Goal: Feedback & Contribution: Submit feedback/report problem

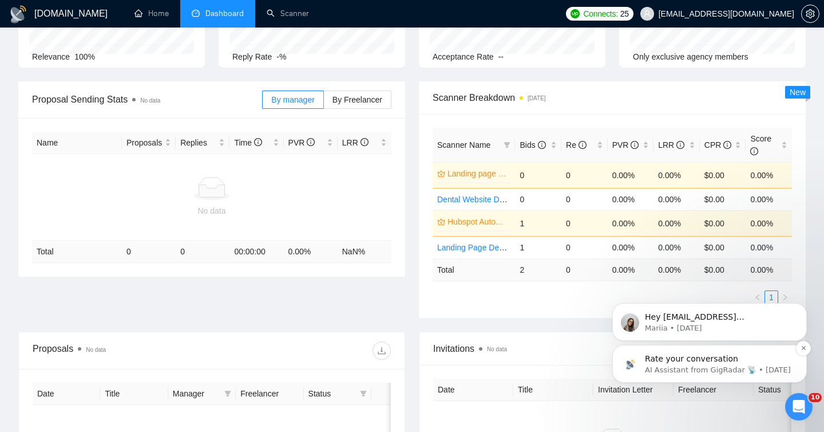
click at [686, 365] on p "AI Assistant from GigRadar 📡 • [DATE]" at bounding box center [719, 370] width 148 height 10
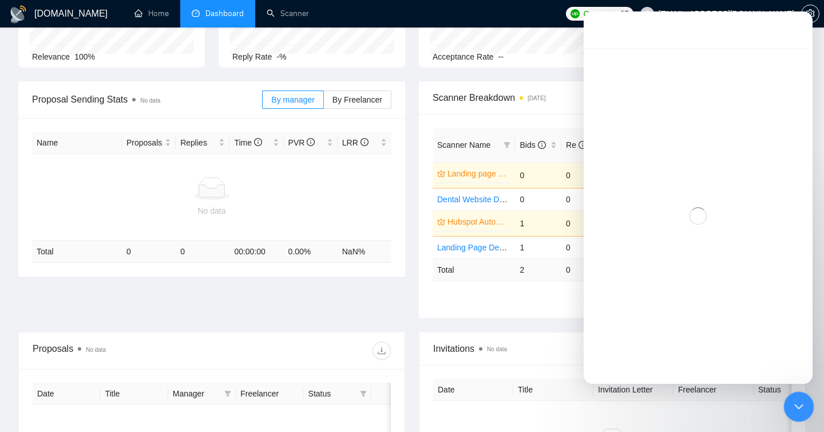
scroll to position [31, 0]
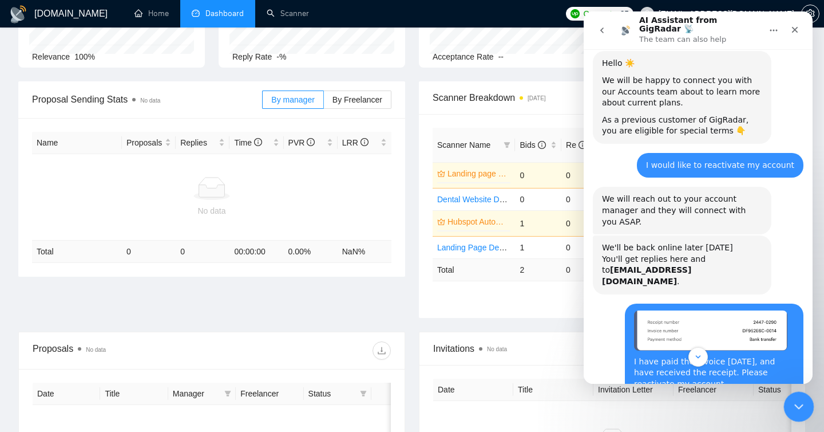
click at [801, 407] on icon "Close Intercom Messenger" at bounding box center [798, 405] width 14 height 14
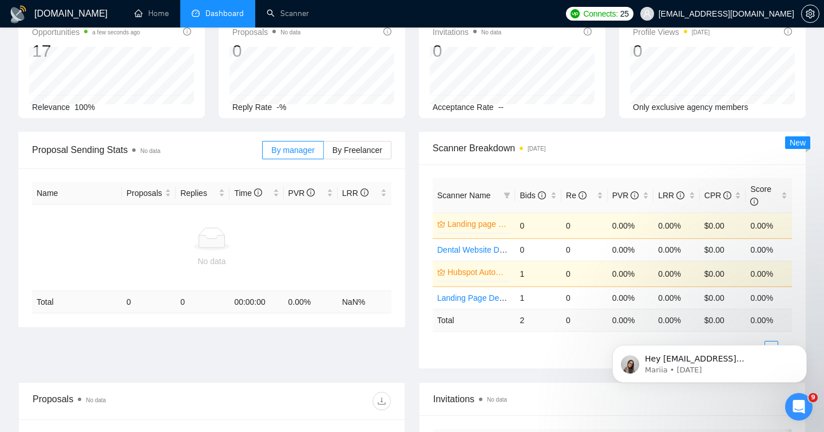
scroll to position [0, 0]
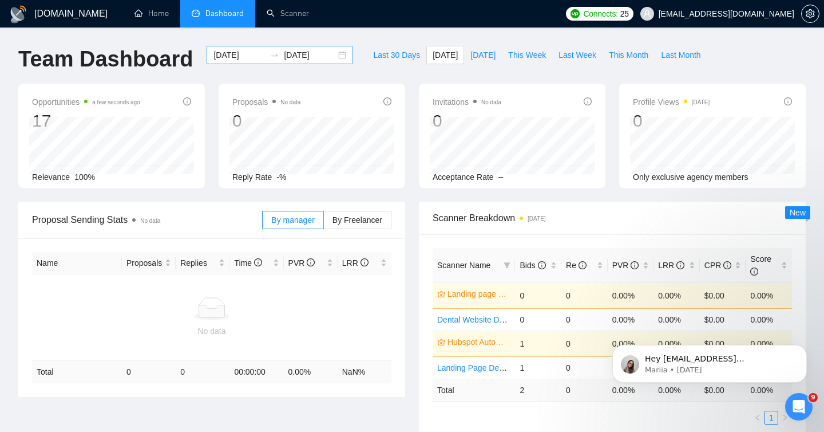
click at [244, 49] on input "[DATE]" at bounding box center [240, 55] width 52 height 13
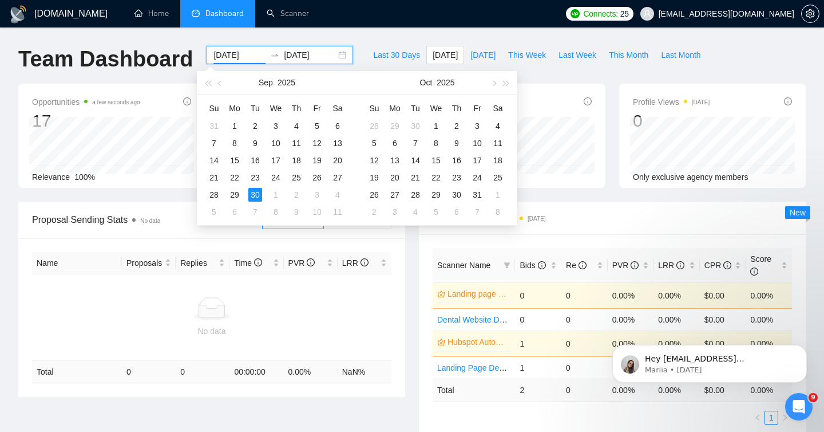
click at [281, 35] on div "[DOMAIN_NAME] Home Dashboard Scanner Connects: 25 [EMAIL_ADDRESS][DOMAIN_NAME] …" at bounding box center [412, 368] width 824 height 737
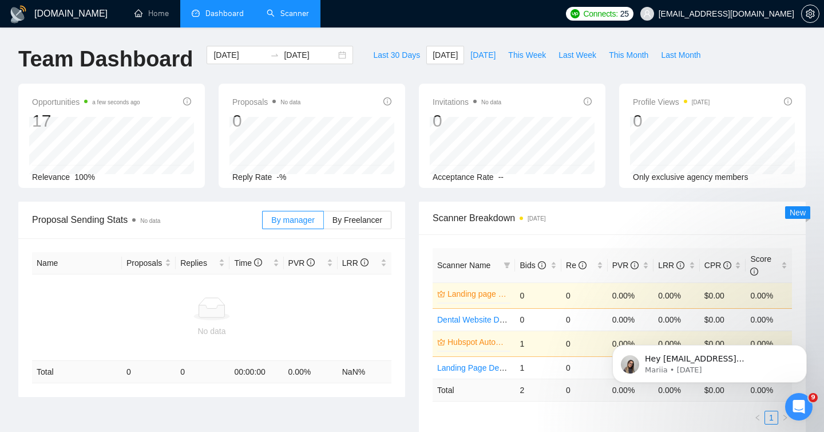
click at [285, 18] on link "Scanner" at bounding box center [288, 14] width 42 height 10
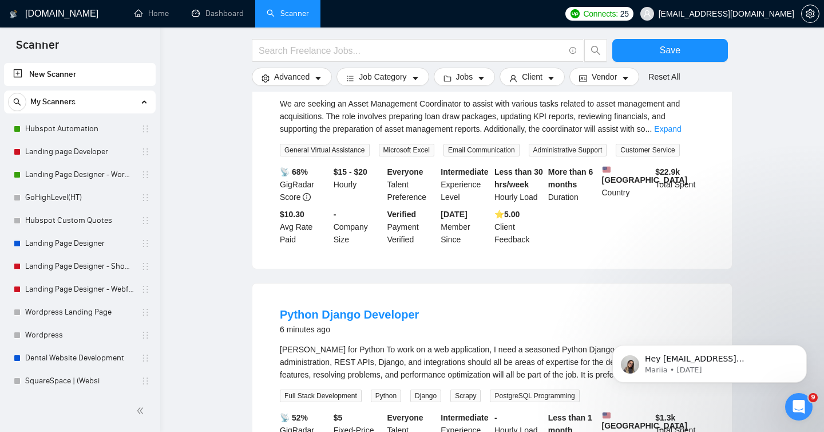
scroll to position [687, 0]
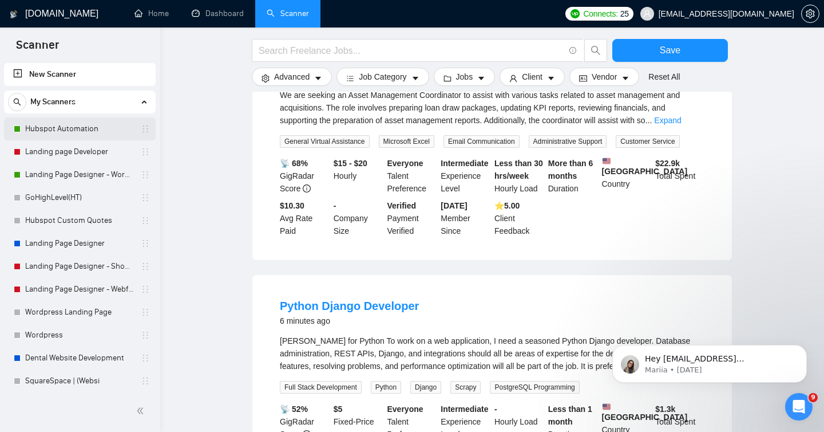
click at [55, 124] on link "Hubspot Automation" at bounding box center [79, 128] width 109 height 23
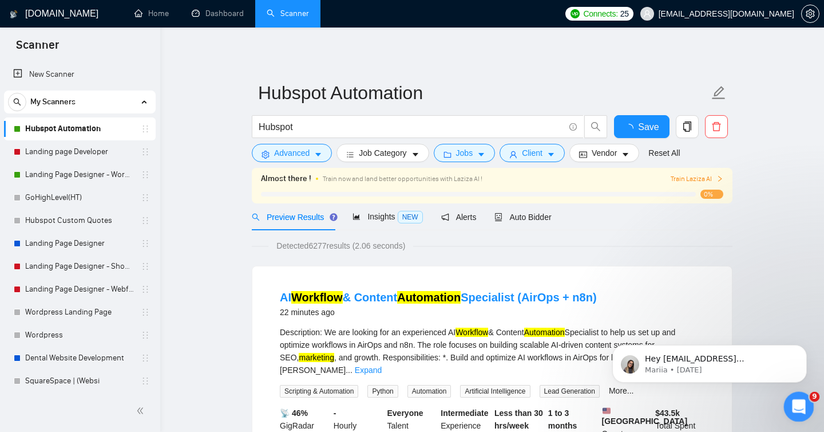
click at [802, 401] on icon "Open Intercom Messenger" at bounding box center [797, 405] width 19 height 19
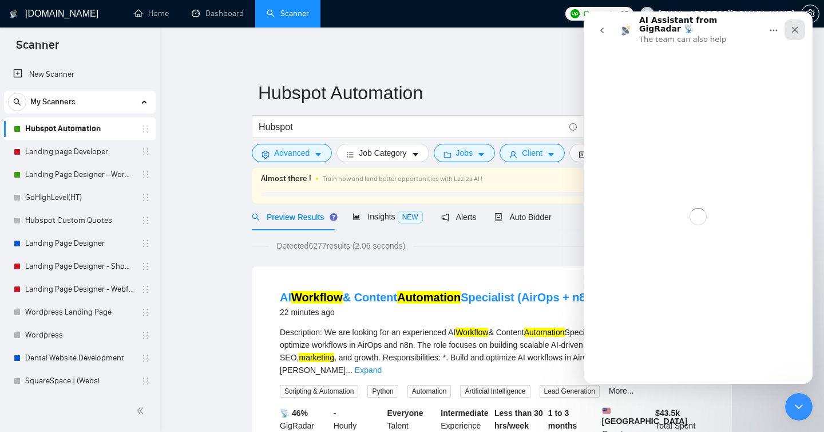
click at [792, 25] on icon "Close" at bounding box center [795, 29] width 9 height 9
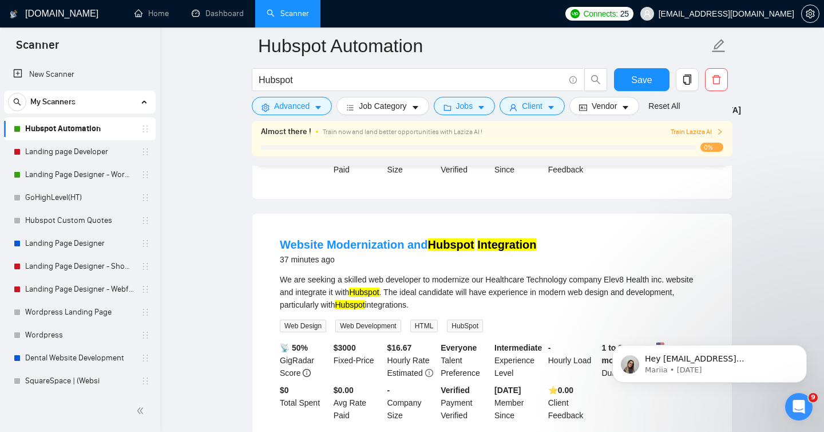
scroll to position [567, 0]
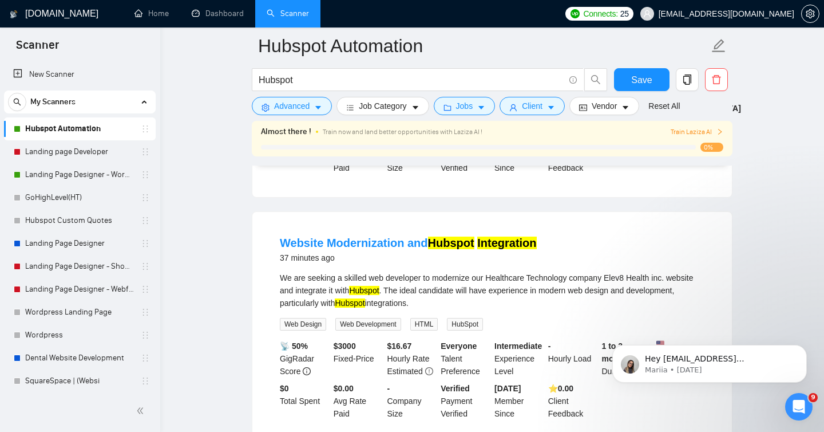
click at [312, 251] on h4 "Website Modernization and Hubspot Integration" at bounding box center [408, 243] width 257 height 16
click at [316, 243] on link "Website Modernization and Hubspot Integration" at bounding box center [408, 242] width 257 height 13
click at [594, 289] on div "We are seeking a skilled web developer to modernize our Healthcare Technology c…" at bounding box center [492, 290] width 425 height 38
click at [534, 260] on div "Website Modernization and Hubspot Integration 37 minutes ago" at bounding box center [492, 250] width 425 height 30
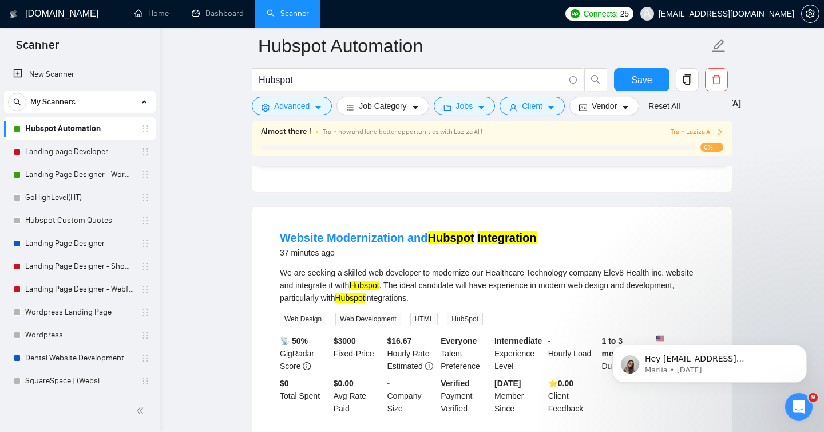
scroll to position [572, 0]
click at [302, 286] on div "We are seeking a skilled web developer to modernize our Healthcare Technology c…" at bounding box center [492, 286] width 425 height 38
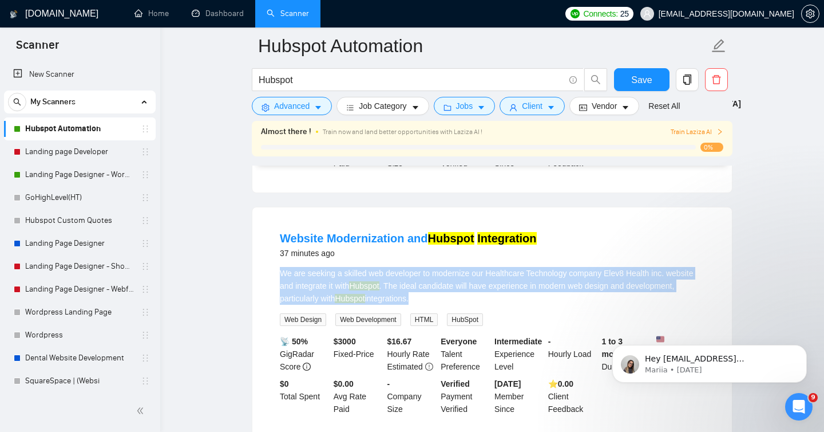
click at [302, 286] on div "We are seeking a skilled web developer to modernize our Healthcare Technology c…" at bounding box center [492, 286] width 425 height 38
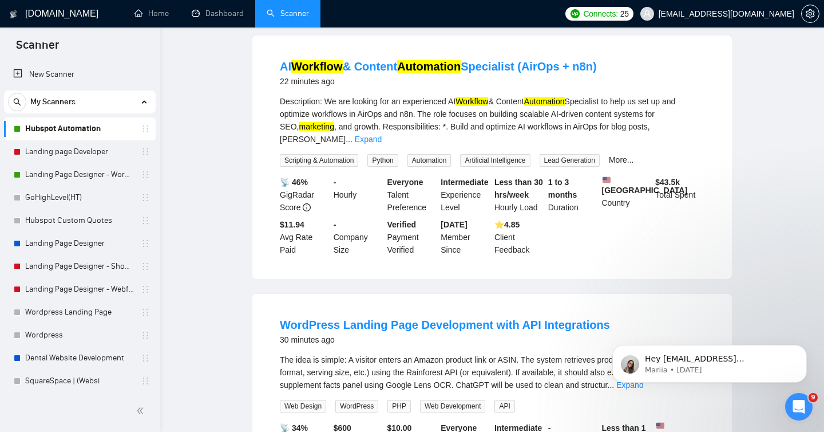
scroll to position [0, 0]
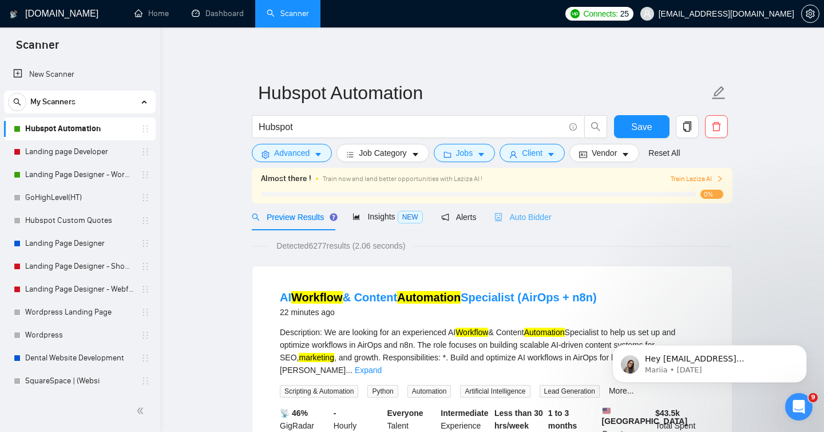
click at [533, 227] on div "Auto Bidder" at bounding box center [523, 216] width 57 height 27
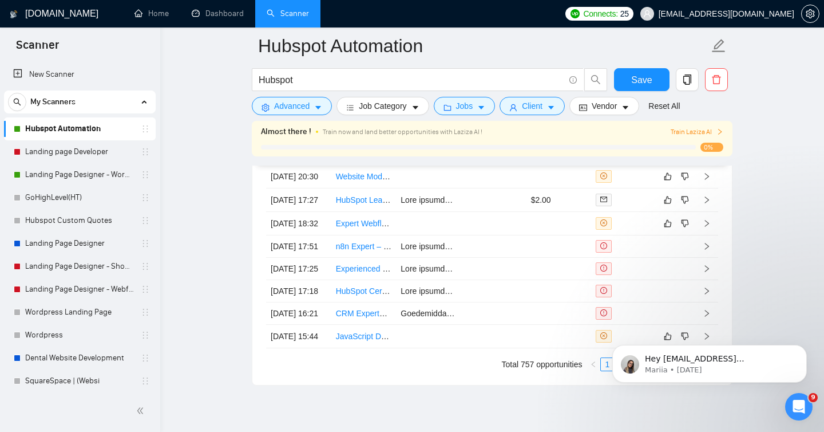
scroll to position [3115, 0]
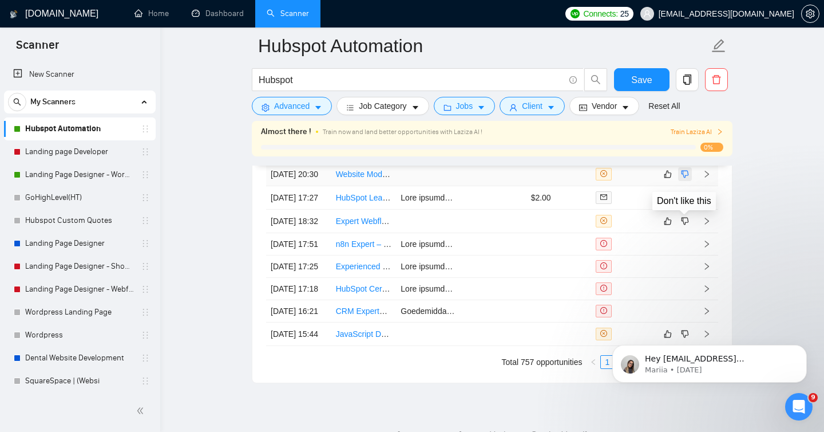
click at [685, 179] on icon "dislike" at bounding box center [685, 173] width 8 height 9
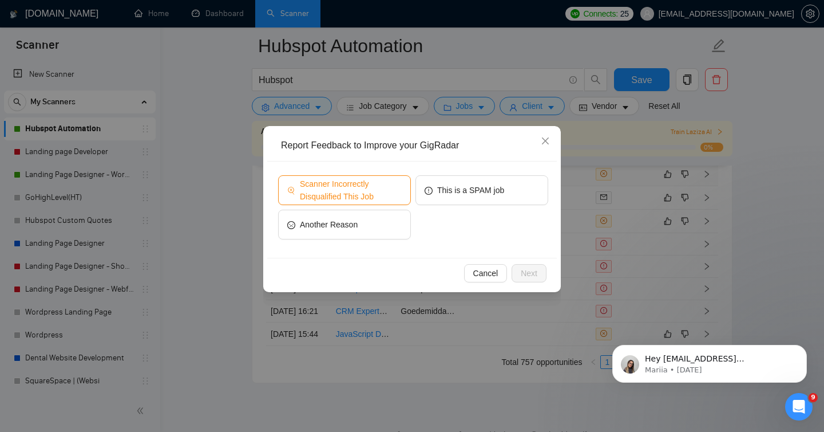
click at [350, 196] on span "Scanner Incorrectly Disqualified This Job" at bounding box center [351, 189] width 102 height 25
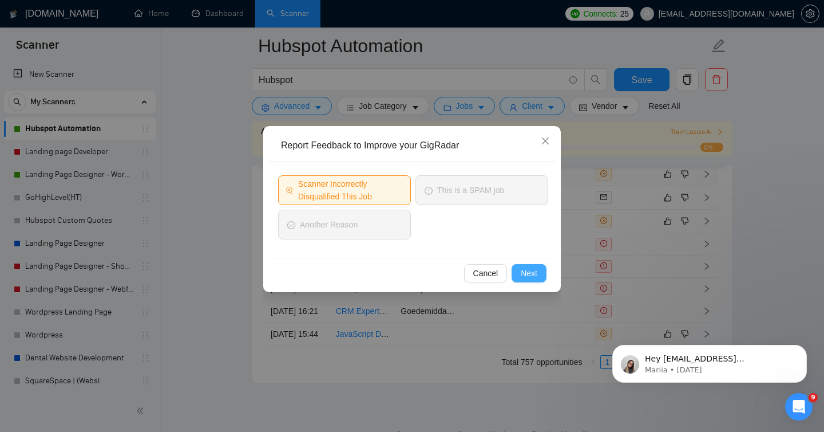
click at [534, 278] on span "Next" at bounding box center [529, 273] width 17 height 13
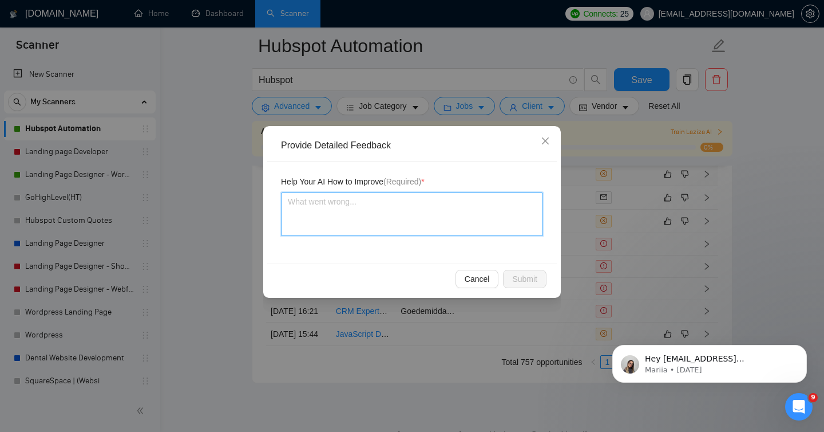
click at [531, 233] on textarea at bounding box center [412, 214] width 262 height 44
type textarea "T"
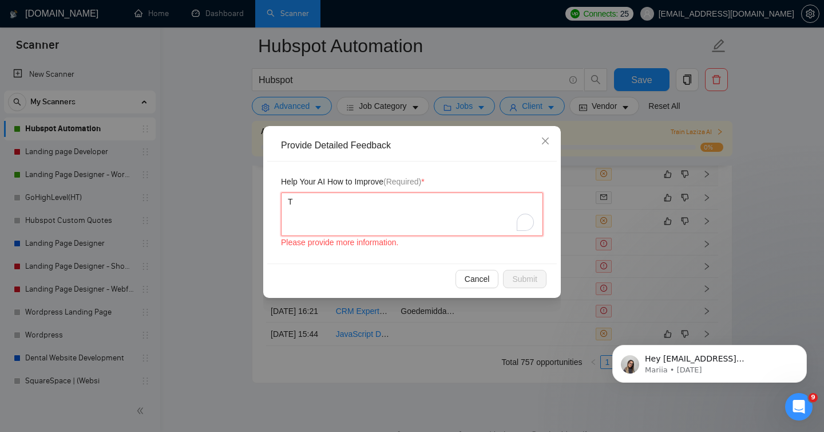
type textarea "Th"
type textarea "Thi"
type textarea "This"
type textarea "This j"
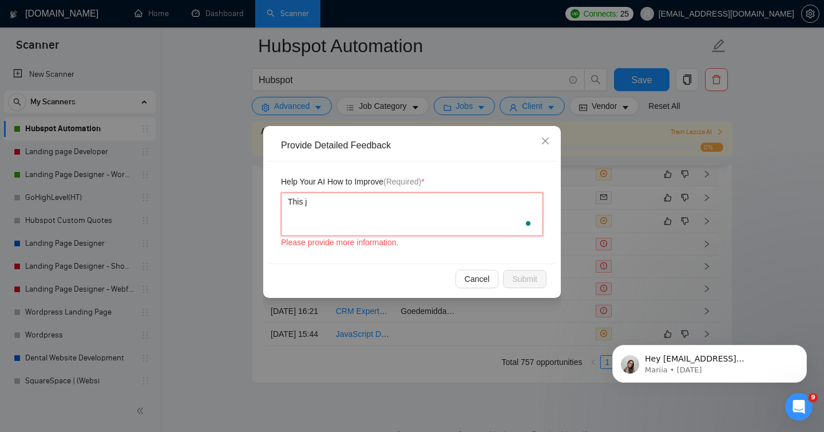
type textarea "This jo"
type textarea "This job"
type textarea "This job i"
type textarea "This job is"
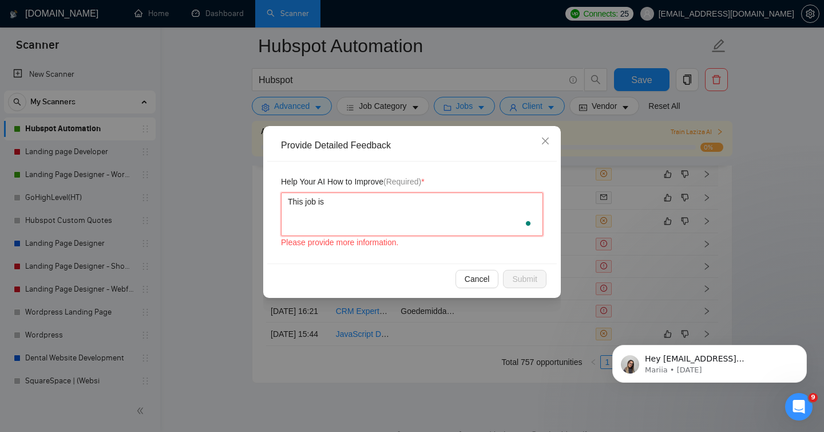
type textarea "This job is"
type textarea "This job is r"
type textarea "This job is re"
type textarea "This job is rel"
type textarea "This job is rele"
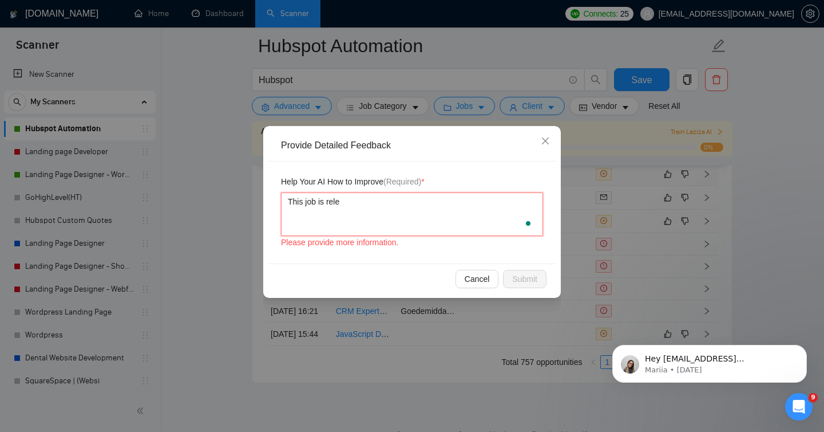
type textarea "This job is relev"
type textarea "This job is releva"
type textarea "This job is relevan"
type textarea "This job is relevant"
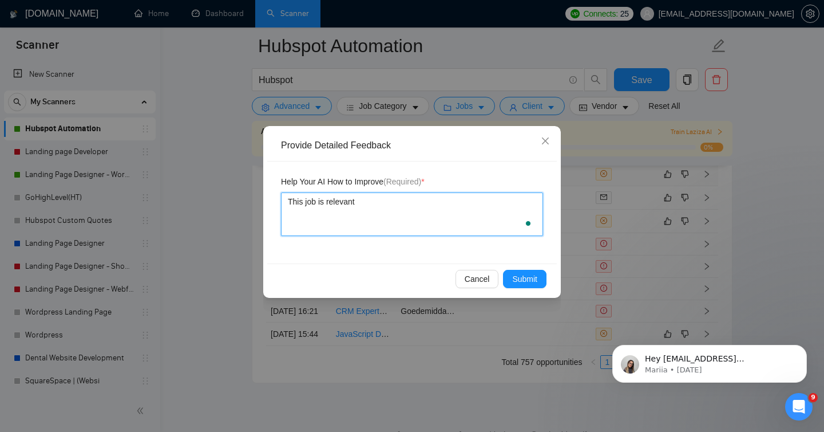
type textarea "This job is relevant t"
type textarea "This job is relevant to"
type textarea "This job is relevant to my"
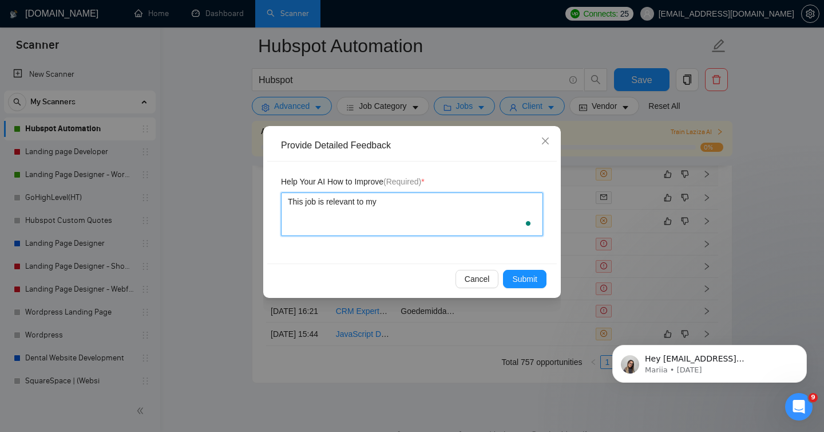
type textarea "This job is relevant to my p"
type textarea "This job is relevant to my pr"
type textarea "This job is relevant to my pro"
type textarea "This job is relevant to my prof"
type textarea "This job is relevant to my profi"
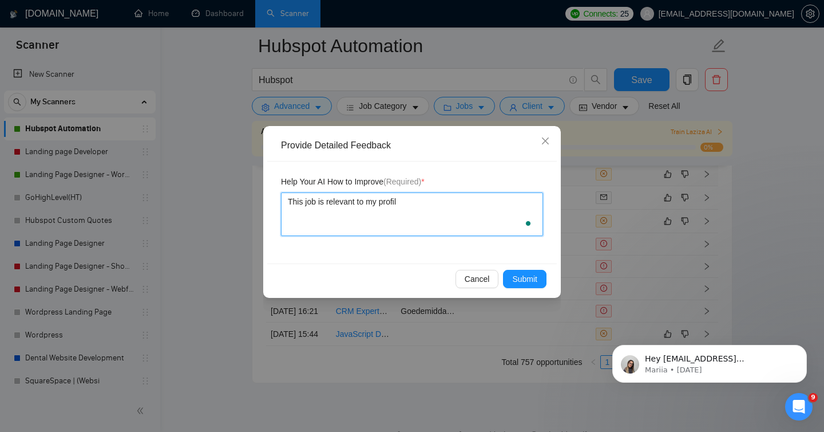
type textarea "This job is relevant to my profile"
type textarea "This job is relevant to my profile a"
type textarea "This job is relevant to my profile an"
type textarea "This job is relevant to my profile and"
type textarea "This job is relevant to my profile and s"
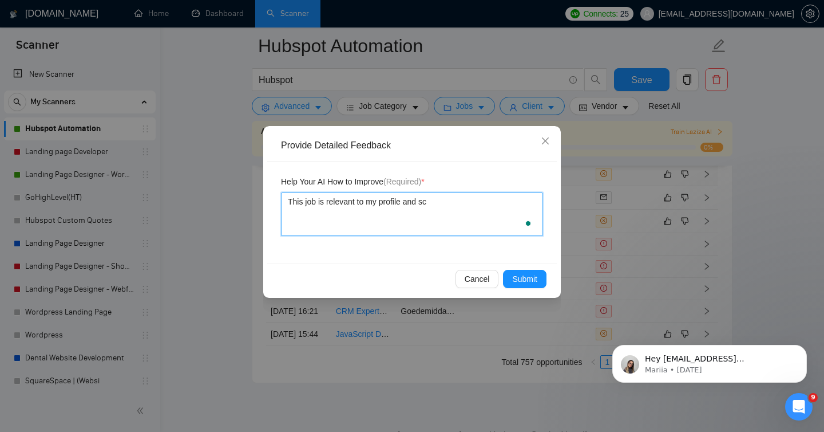
type textarea "This job is relevant to my profile and sca"
type textarea "This job is relevant to my profile and scan"
type textarea "This job is relevant to my profile and scanne"
type textarea "This job is relevant to my profile and scanner"
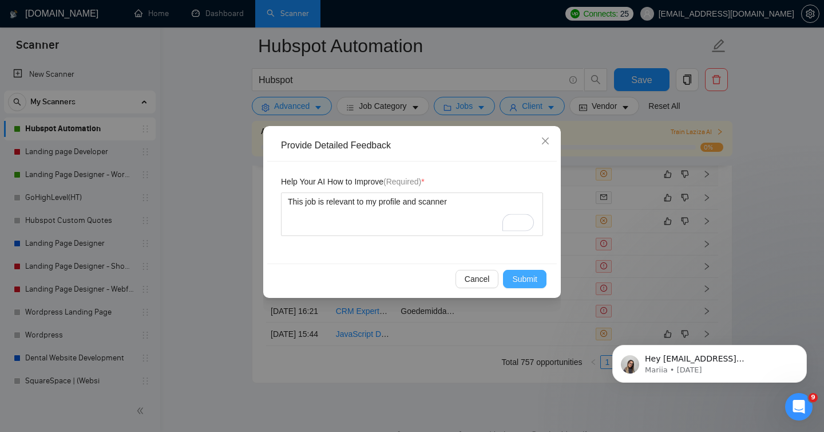
click at [522, 281] on span "Submit" at bounding box center [524, 279] width 25 height 13
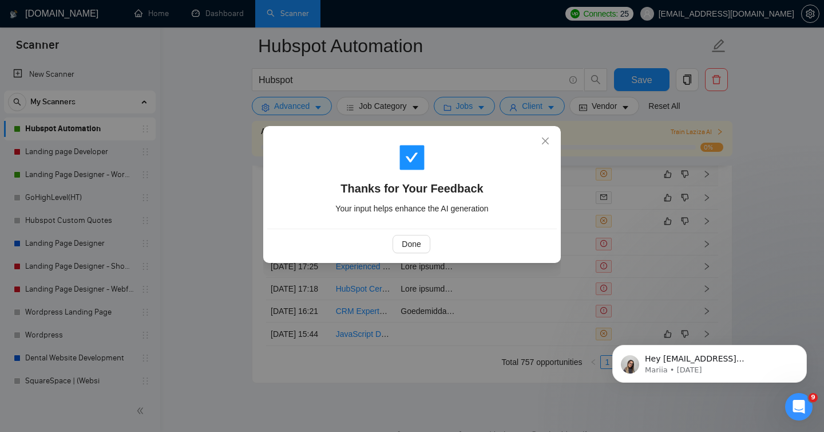
click at [409, 234] on div "Done" at bounding box center [412, 243] width 290 height 30
click at [414, 243] on span "Done" at bounding box center [411, 244] width 19 height 13
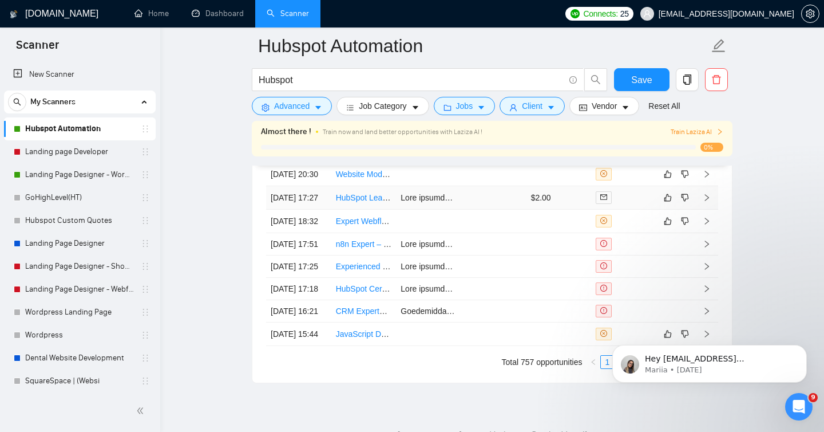
click at [709, 202] on icon "right" at bounding box center [707, 198] width 8 height 8
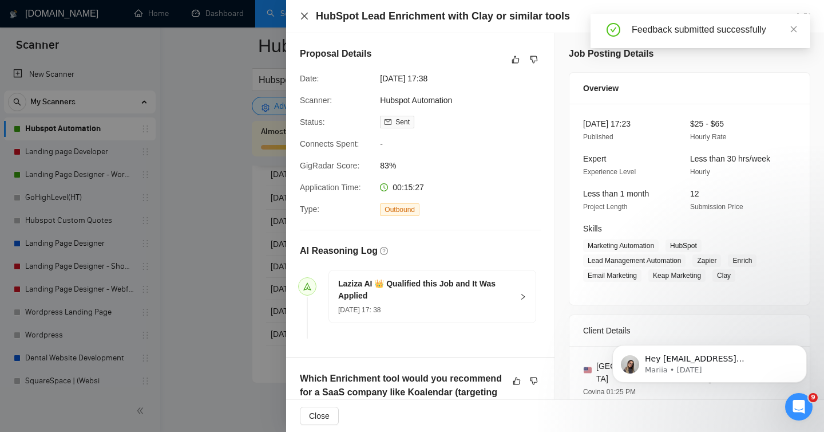
click at [306, 17] on icon "close" at bounding box center [304, 15] width 9 height 9
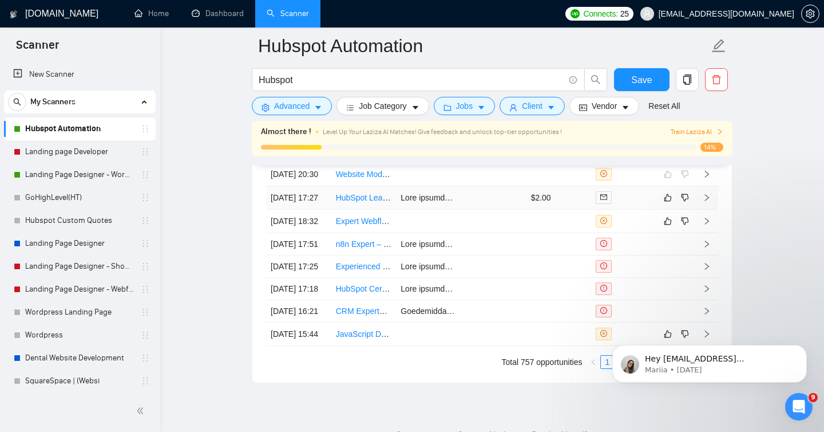
click at [365, 202] on link "HubSpot Lead Enrichment with Clay or similar tools" at bounding box center [427, 197] width 183 height 9
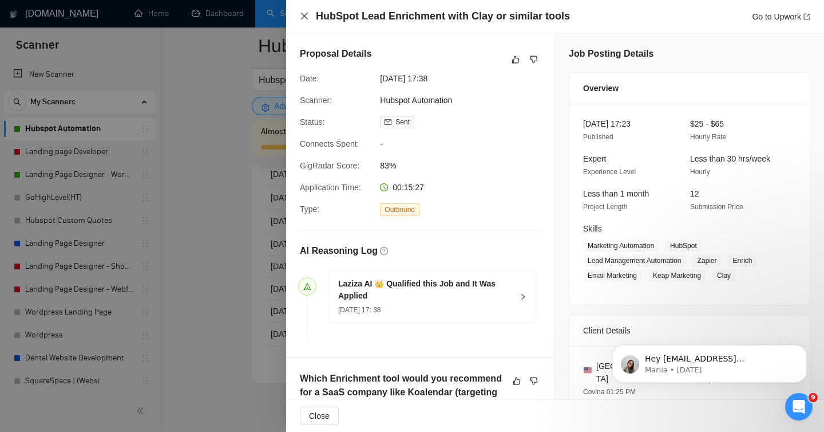
click at [306, 14] on icon "close" at bounding box center [304, 16] width 7 height 7
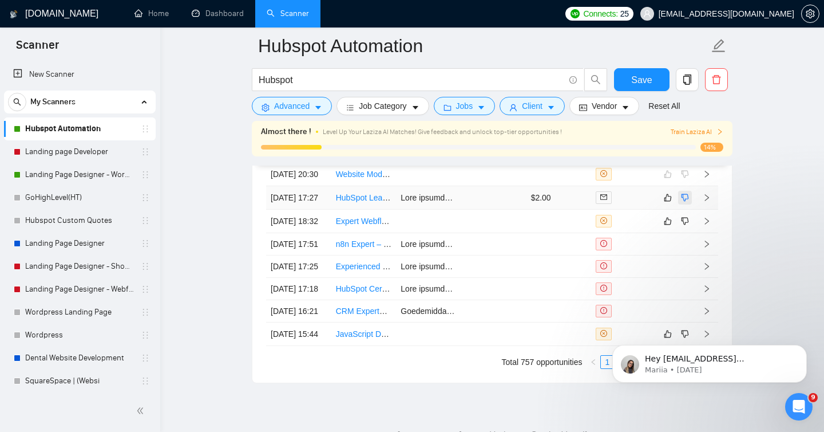
click at [684, 201] on icon "dislike" at bounding box center [685, 197] width 7 height 7
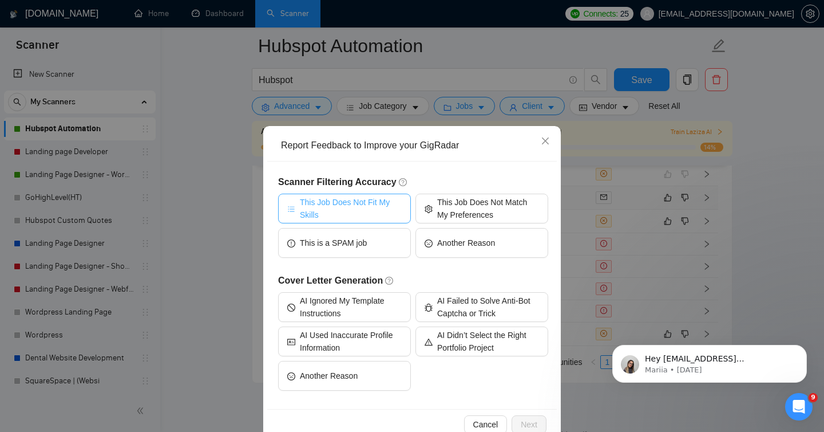
click at [337, 214] on span "This Job Does Not Fit My Skills" at bounding box center [351, 208] width 102 height 25
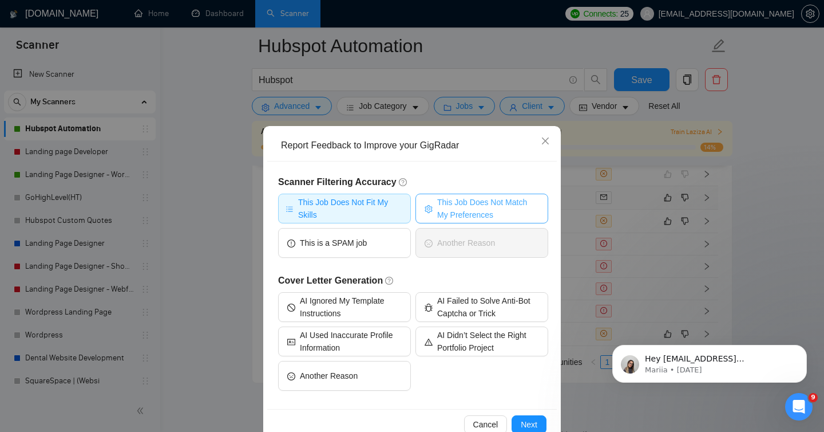
click at [429, 210] on icon "setting" at bounding box center [428, 209] width 7 height 8
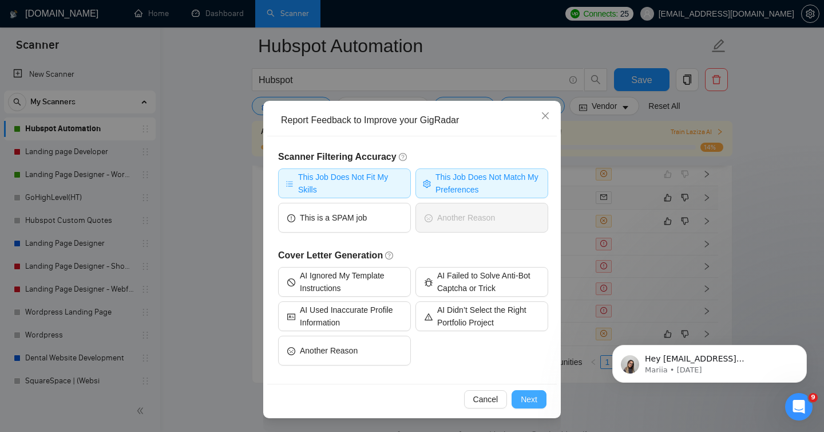
click at [519, 401] on button "Next" at bounding box center [529, 399] width 35 height 18
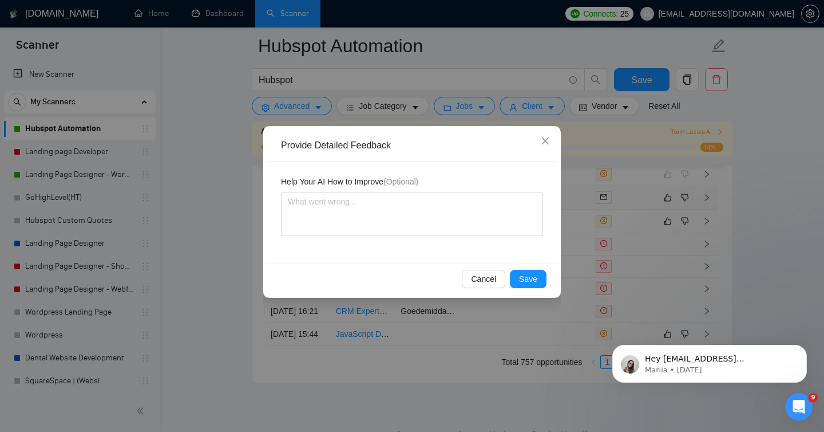
scroll to position [0, 0]
click at [389, 207] on textarea at bounding box center [412, 214] width 262 height 44
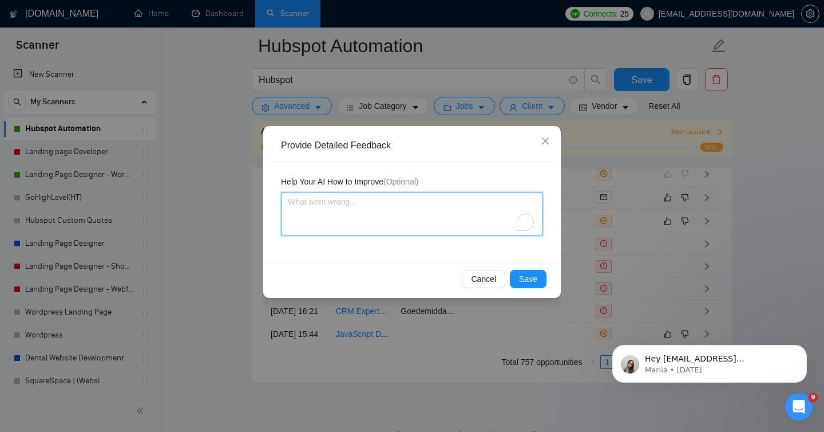
type textarea "T"
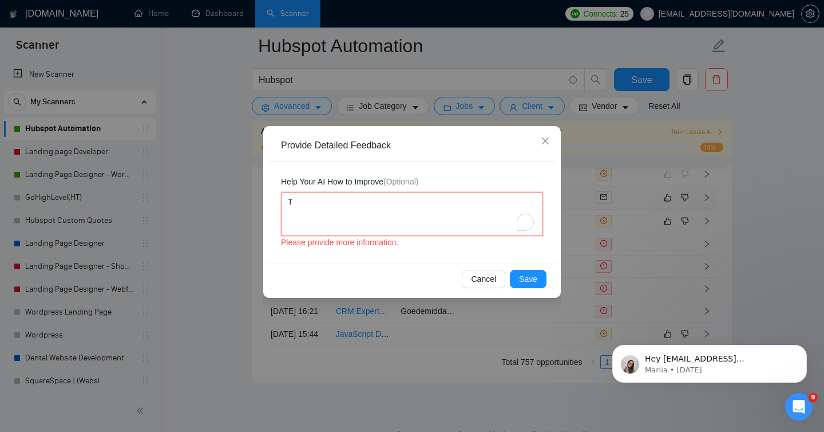
type textarea "Th"
type textarea "Thi"
type textarea "This"
type textarea "This j"
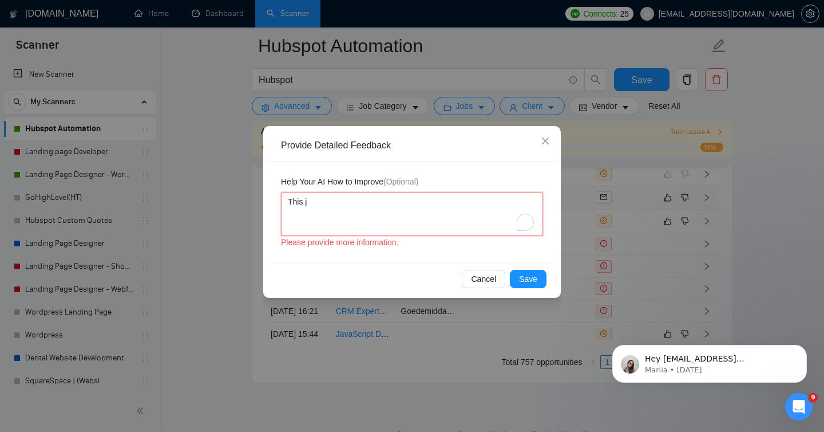
type textarea "This jo"
type textarea "This job"
type textarea "This job i"
type textarea "This job is"
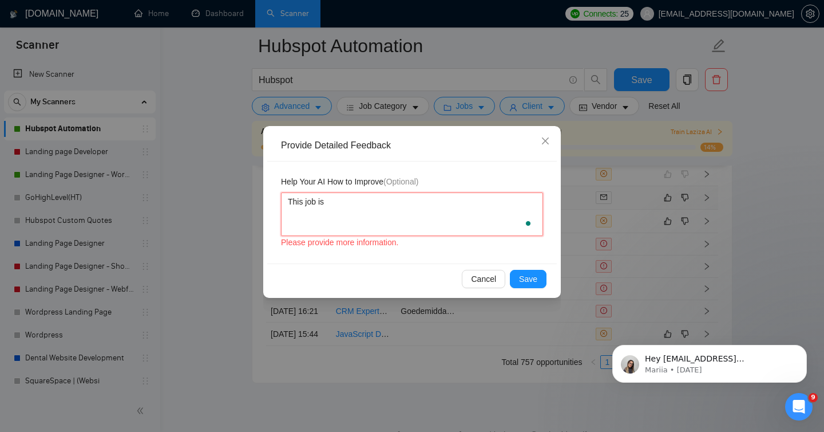
type textarea "This job is"
type textarea "This job is n"
type textarea "This job is no"
type textarea "This job is not"
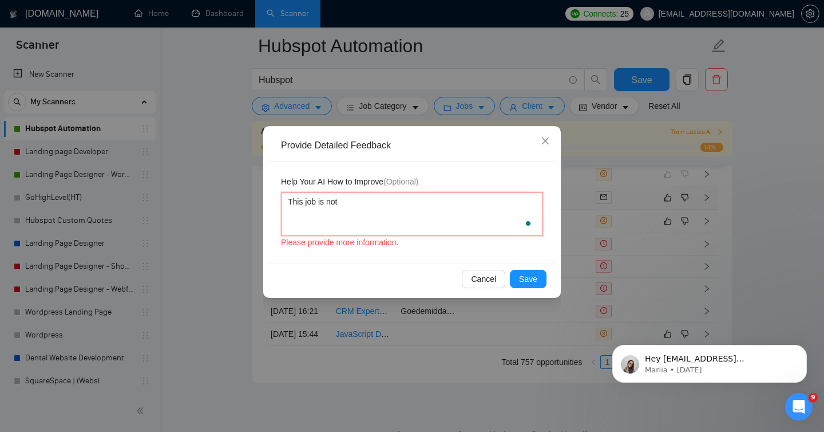
type textarea "This job is not a"
type textarea "This job is not ac"
type textarea "This job is not acco"
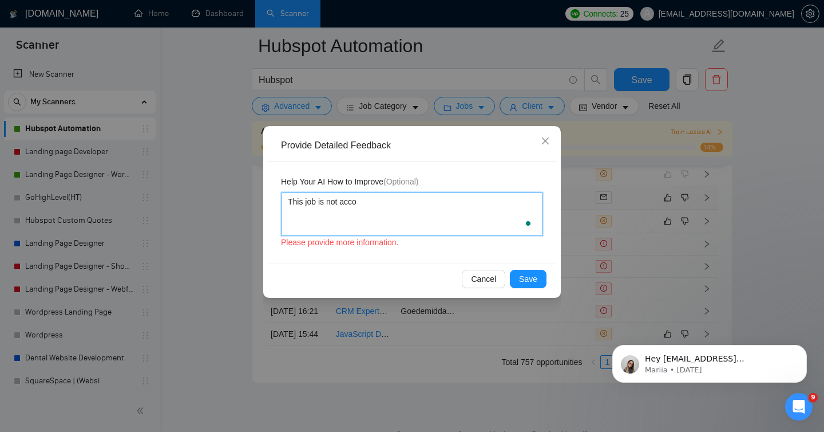
type textarea "This job is not accor"
type textarea "This job is not accordi"
type textarea "This job is not accordin"
type textarea "This job is not according"
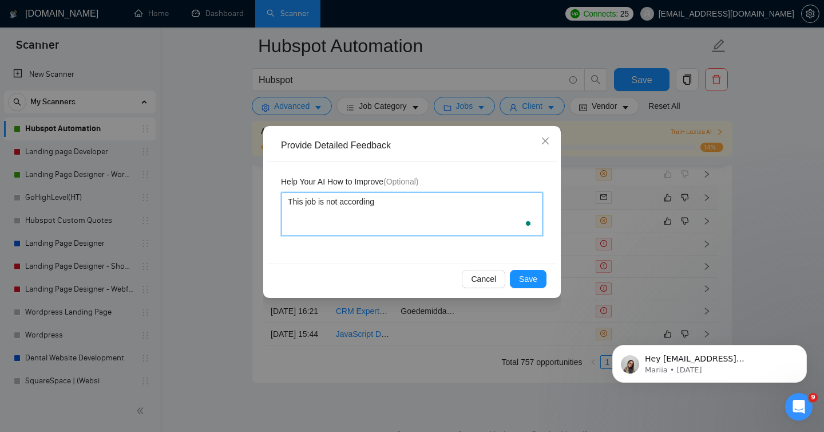
type textarea "This job is not according"
type textarea "This job is not accordin"
type textarea "This job is not accordi"
type textarea "This job is not accord"
type textarea "This job is not accor"
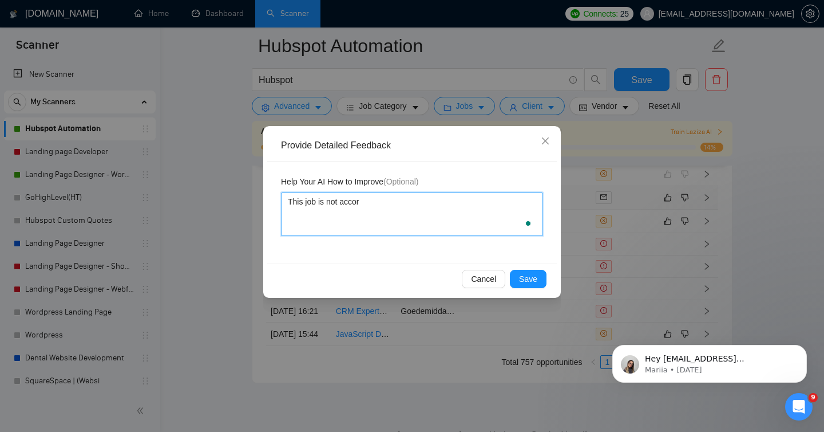
type textarea "This job is not acco"
type textarea "This job is not acc"
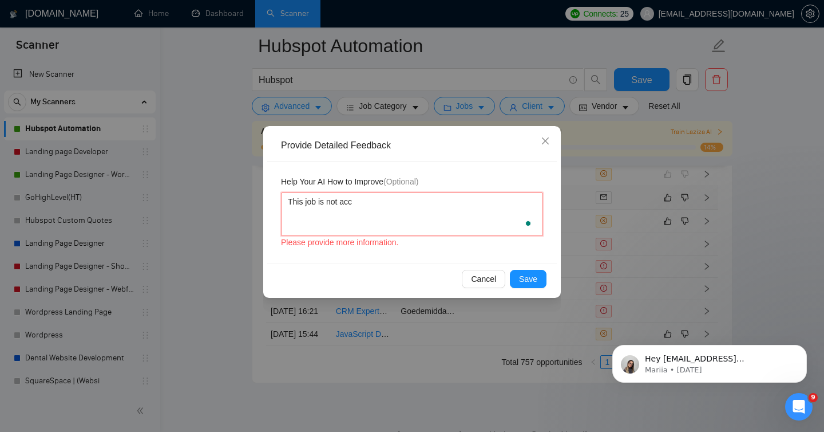
type textarea "This job is not ac"
type textarea "This job is not a"
type textarea "This job is not"
type textarea "This job is no"
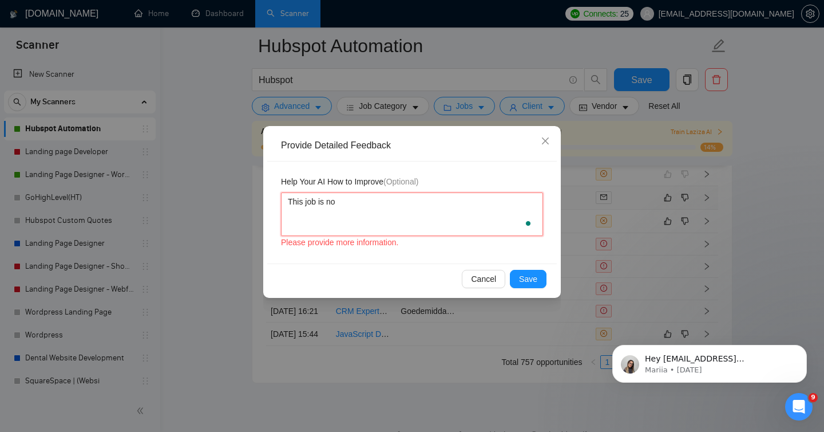
type textarea "This job is n"
type textarea "This job is"
type textarea "This job i"
type textarea "This job"
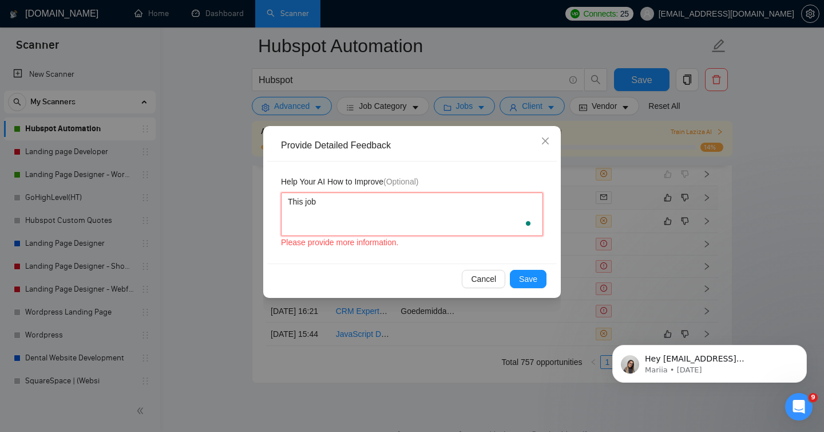
type textarea "This job d"
type textarea "This job do"
type textarea "This job doe"
type textarea "This job does"
type textarea "This job does n"
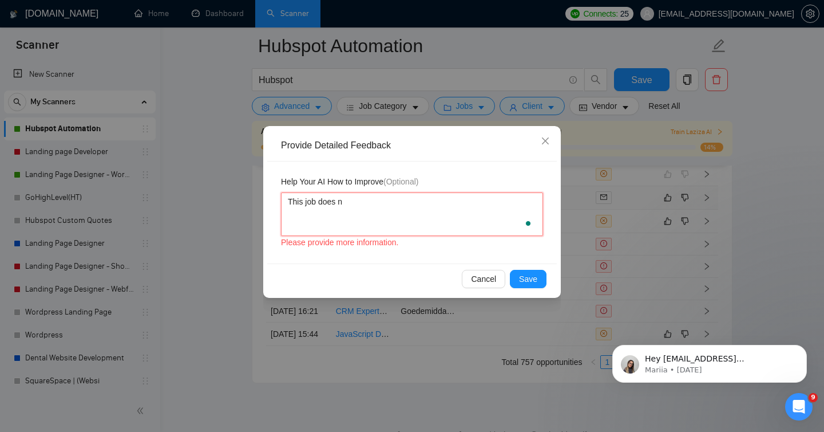
type textarea "This job does no"
type textarea "This job does not"
type textarea "This job does not a"
type textarea "This job does not al"
type textarea "This job does not ali"
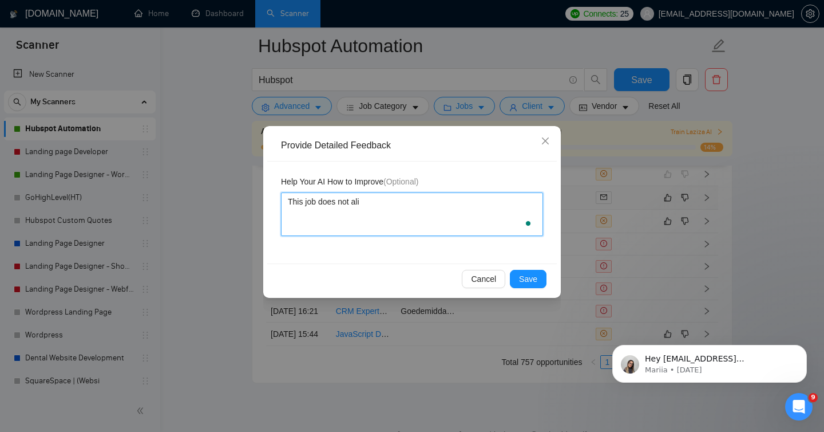
type textarea "This job does not [PERSON_NAME]"
type textarea "This job does not align"
type textarea "This job does not align w"
type textarea "This job does not align wi"
type textarea "This job does not align wit"
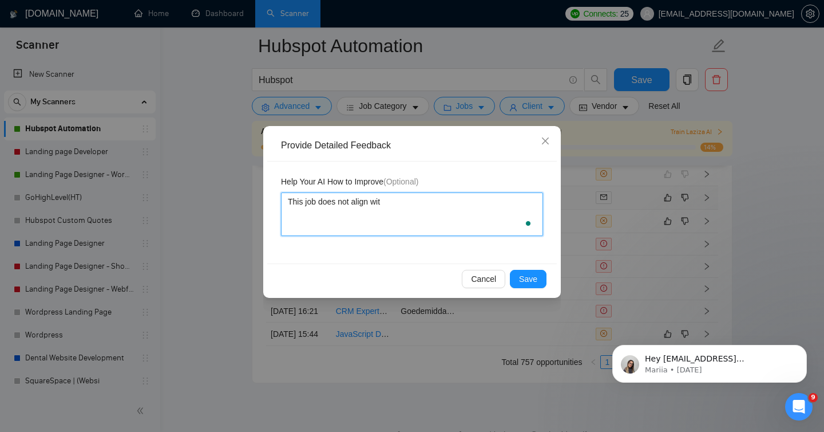
type textarea "This job does not align with"
type textarea "This job does not align with m"
type textarea "This job does not align with my"
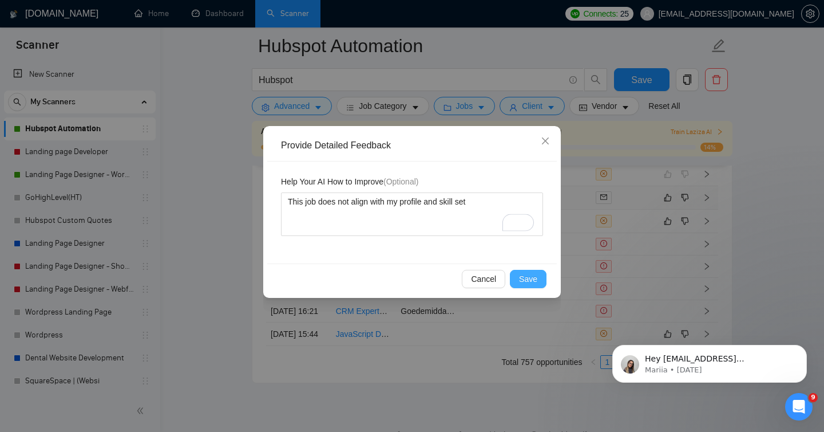
click at [522, 282] on span "Save" at bounding box center [528, 279] width 18 height 13
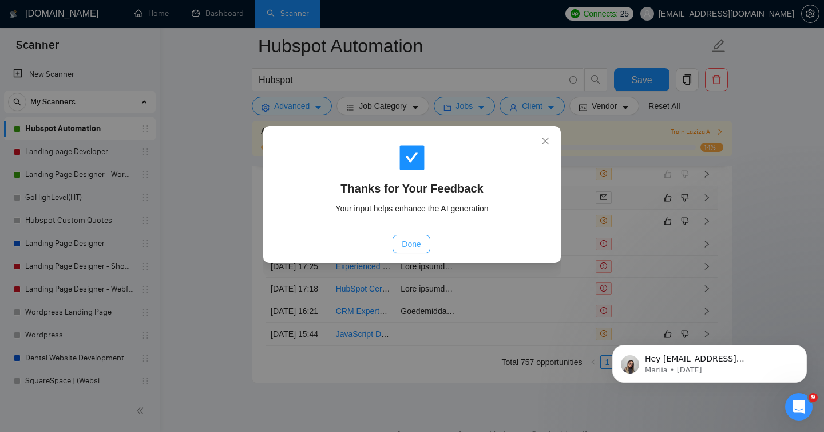
click at [415, 242] on span "Done" at bounding box center [411, 244] width 19 height 13
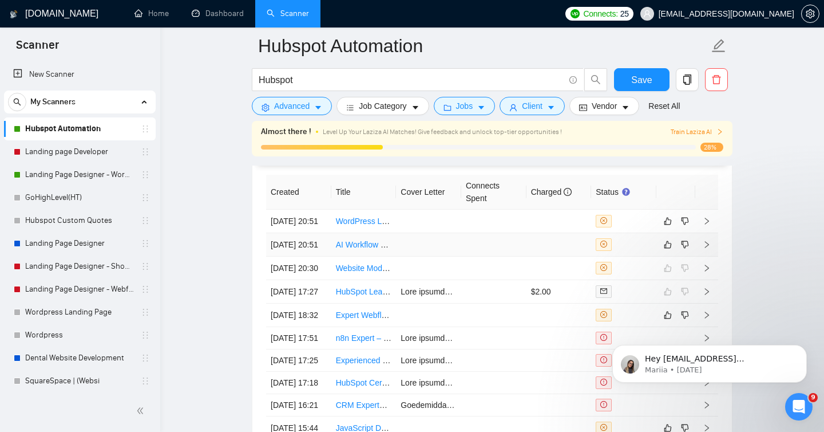
scroll to position [3029, 0]
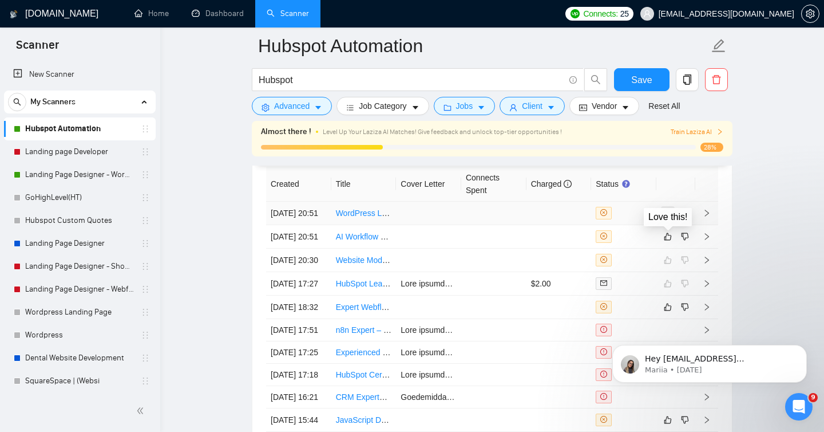
click at [670, 218] on icon "like" at bounding box center [668, 212] width 8 height 9
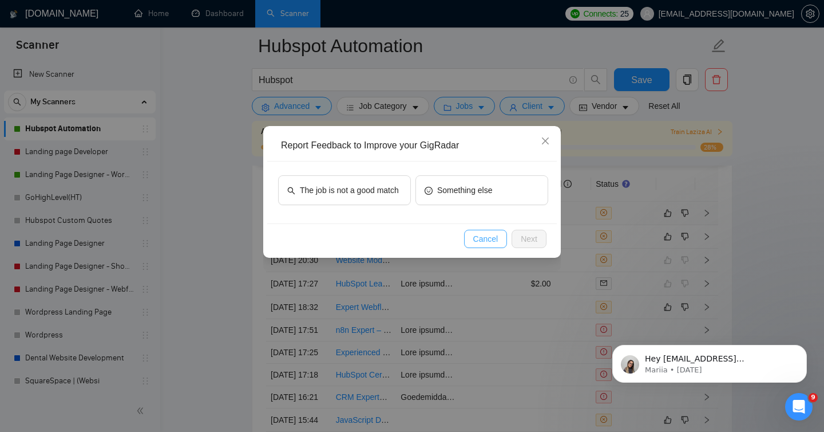
click at [491, 239] on span "Cancel" at bounding box center [485, 238] width 25 height 13
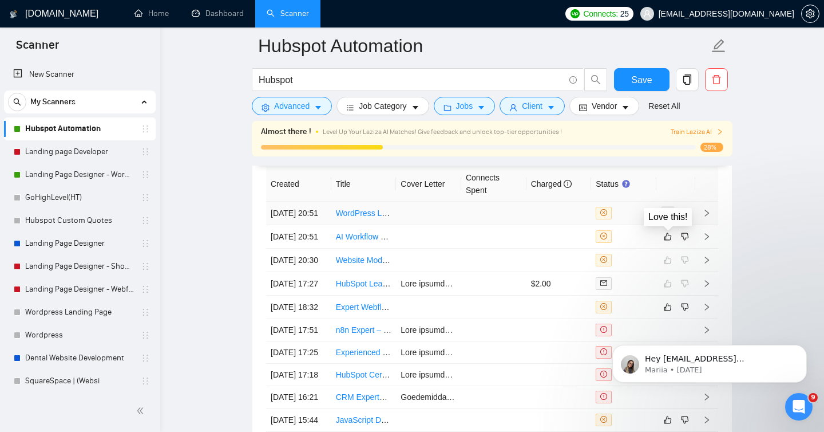
click at [669, 218] on icon "like" at bounding box center [668, 212] width 8 height 9
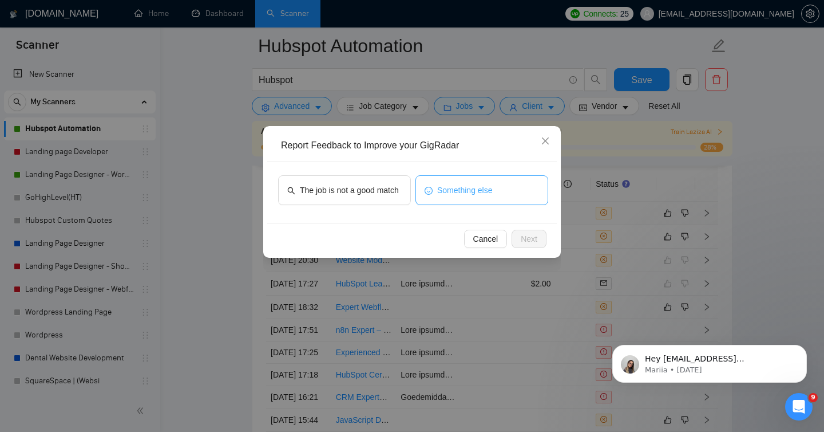
click at [478, 199] on button "Something else" at bounding box center [482, 190] width 133 height 30
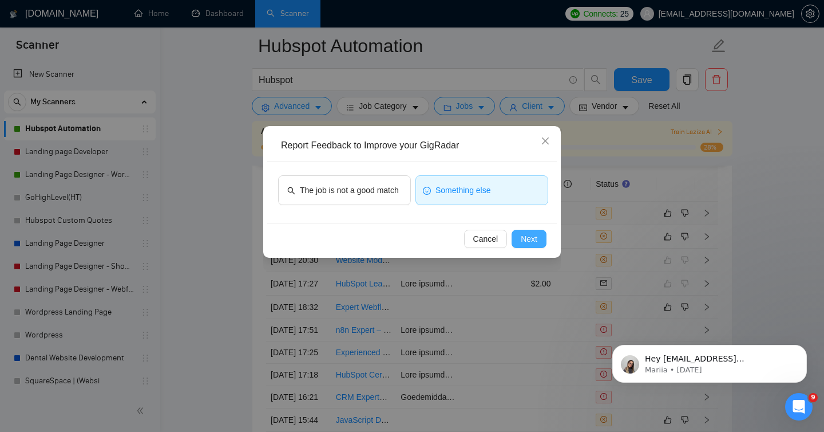
click at [531, 237] on span "Next" at bounding box center [529, 238] width 17 height 13
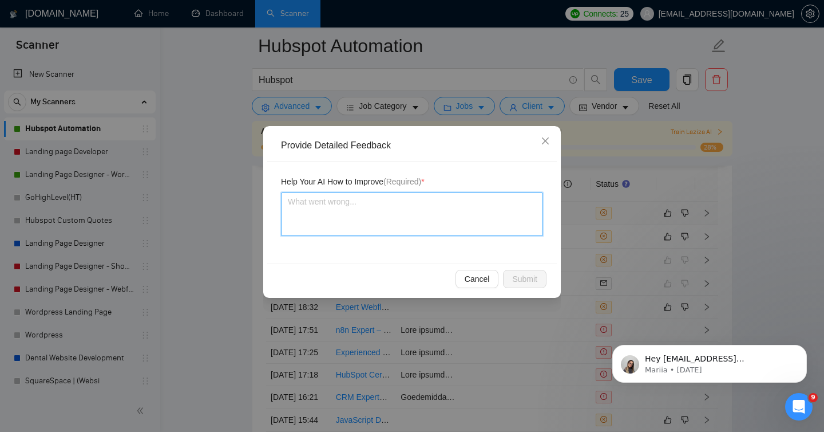
click at [431, 232] on textarea at bounding box center [412, 214] width 262 height 44
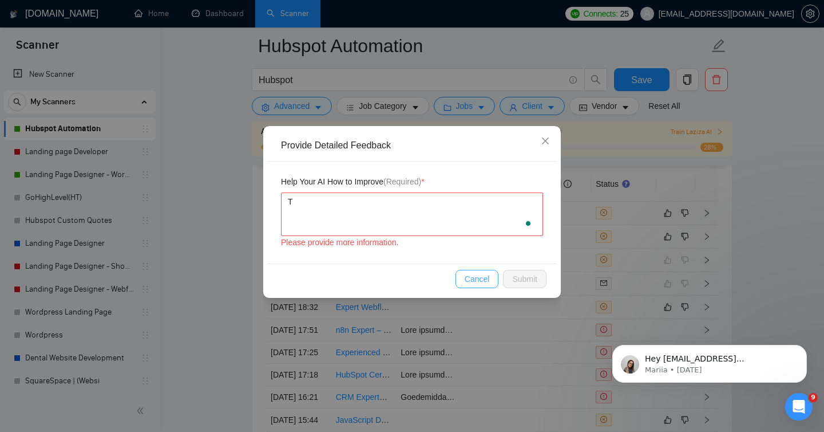
click at [482, 274] on span "Cancel" at bounding box center [477, 279] width 25 height 13
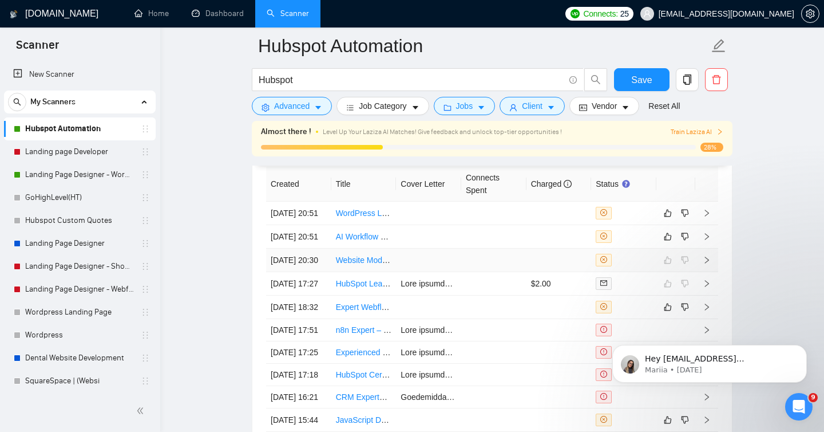
click at [704, 264] on icon "right" at bounding box center [707, 260] width 8 height 8
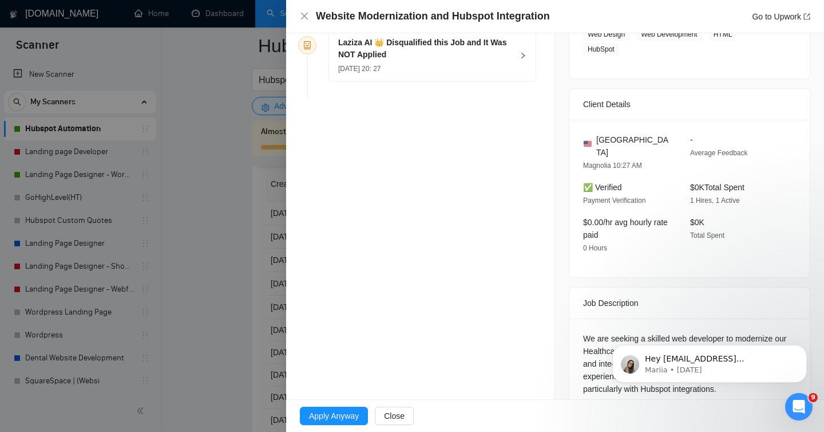
scroll to position [226, 0]
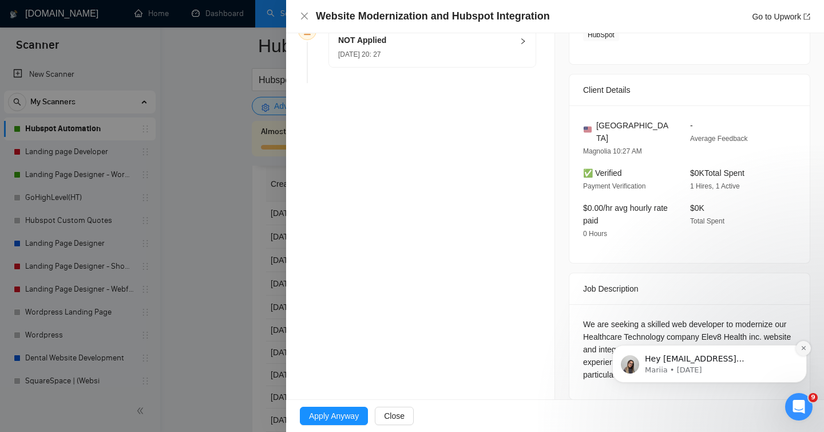
click at [805, 349] on icon "Dismiss notification" at bounding box center [804, 348] width 6 height 6
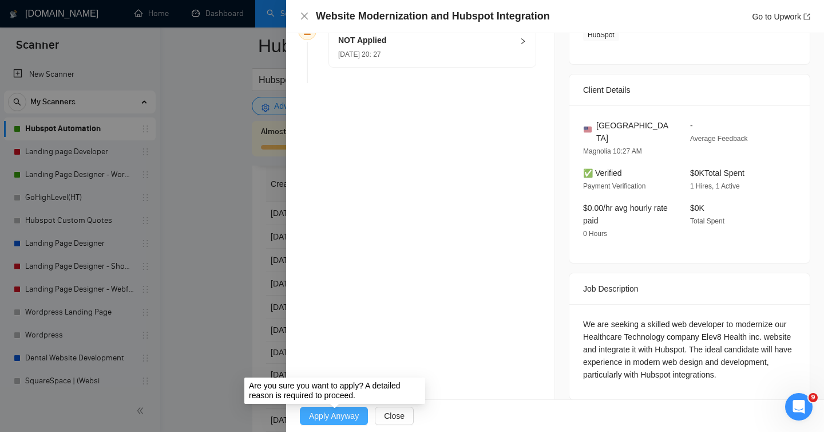
click at [331, 414] on span "Apply Anyway" at bounding box center [334, 415] width 50 height 13
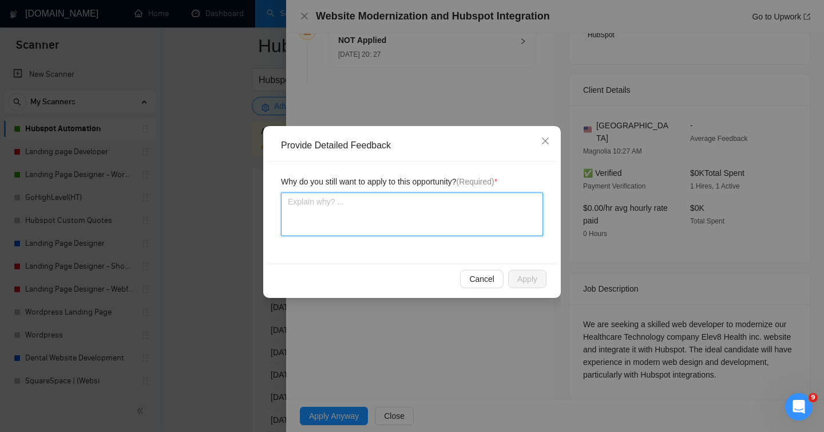
click at [353, 212] on textarea at bounding box center [412, 214] width 262 height 44
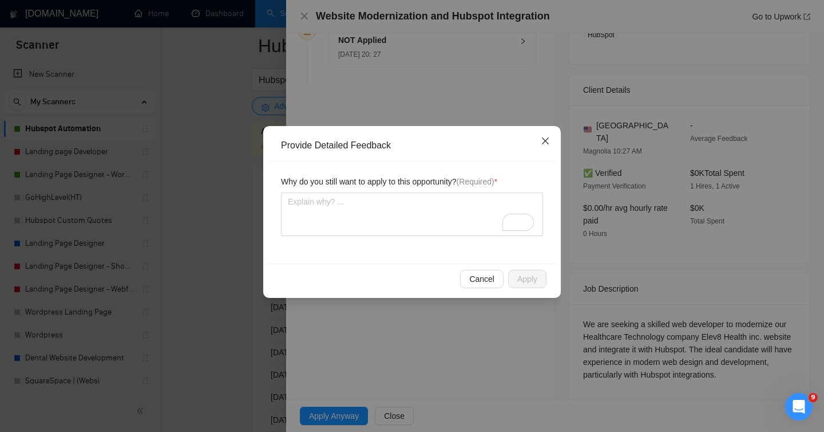
click at [547, 139] on icon "close" at bounding box center [545, 140] width 7 height 7
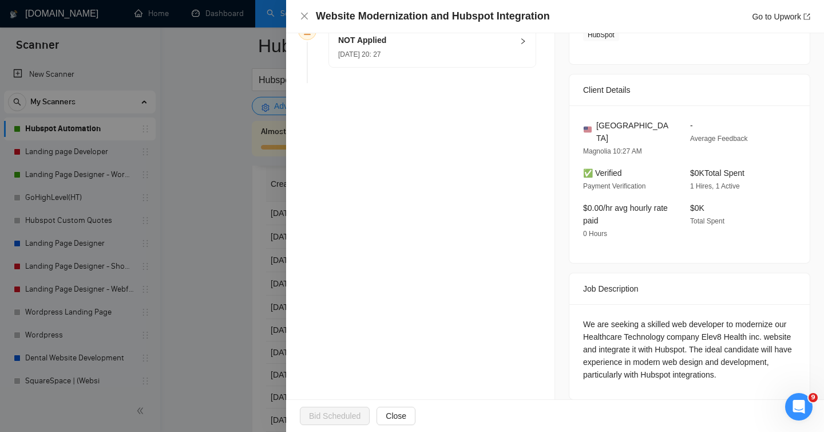
click at [350, 405] on div "Bid Scheduled Close" at bounding box center [555, 416] width 538 height 32
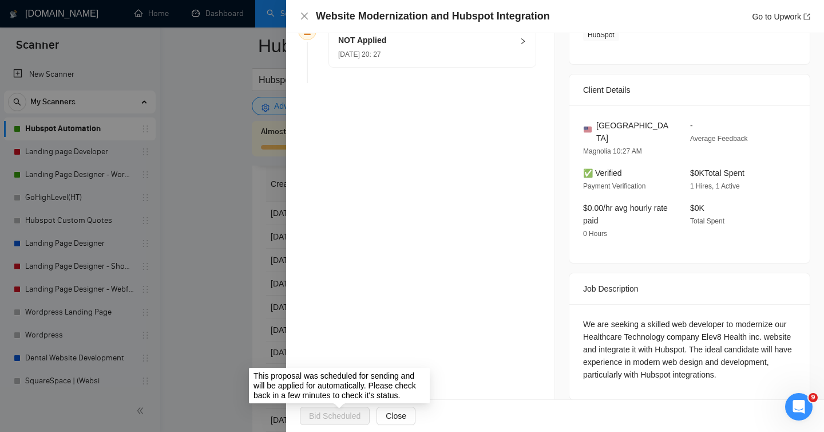
click at [350, 413] on span "Bid Scheduled" at bounding box center [338, 416] width 77 height 18
click at [399, 408] on button "Close" at bounding box center [396, 416] width 39 height 18
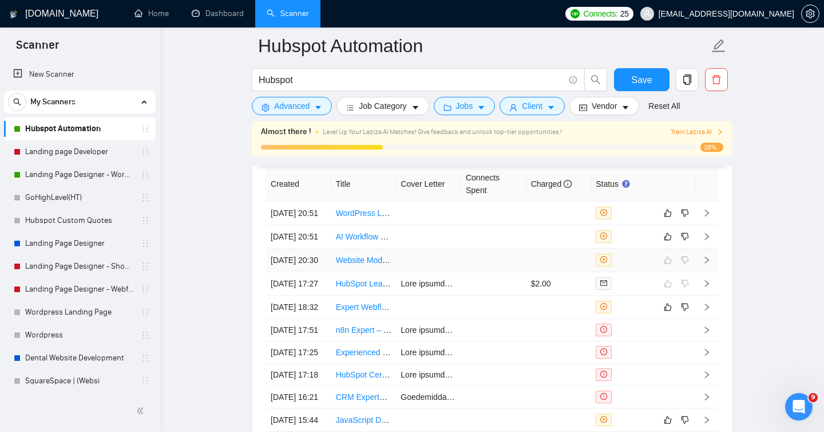
click at [711, 264] on icon "right" at bounding box center [707, 260] width 8 height 8
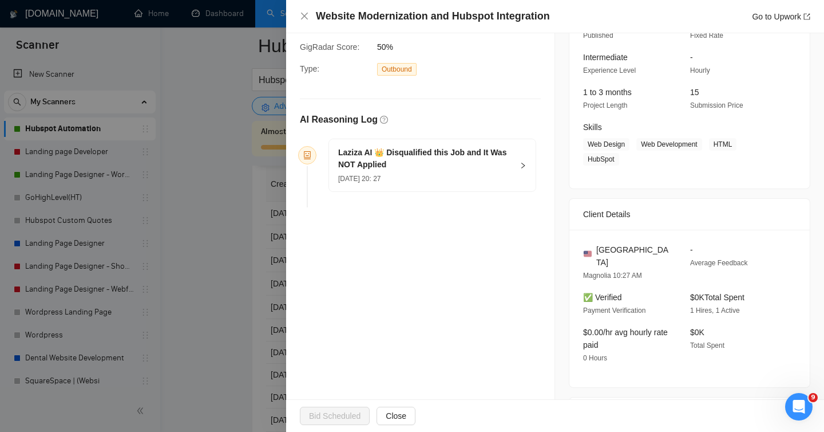
scroll to position [226, 0]
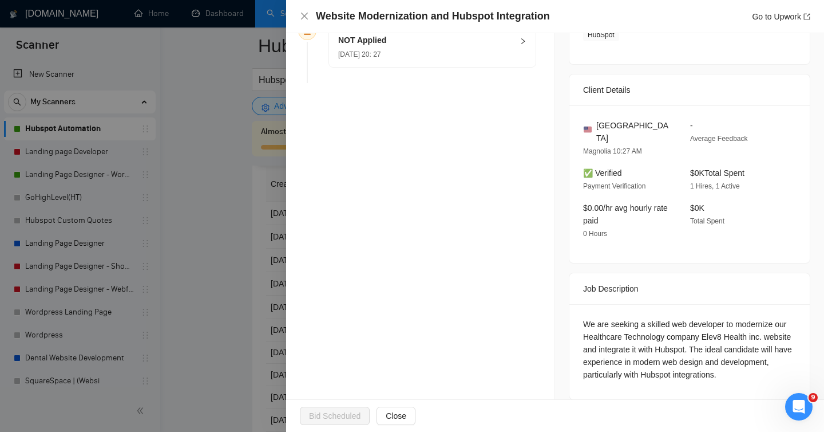
click at [211, 235] on div at bounding box center [412, 216] width 824 height 432
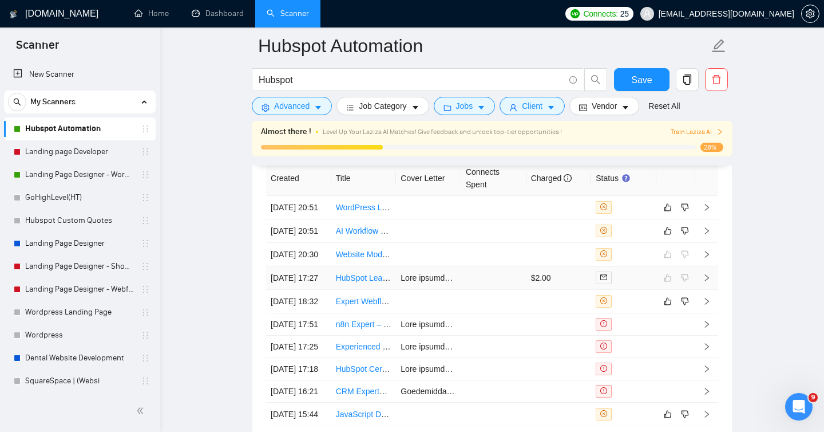
scroll to position [3034, 0]
click at [710, 212] on icon "right" at bounding box center [707, 208] width 8 height 8
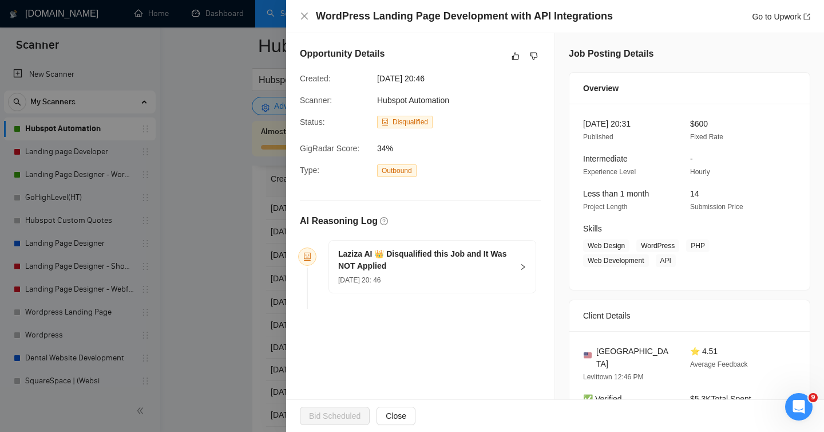
click at [249, 145] on div at bounding box center [412, 216] width 824 height 432
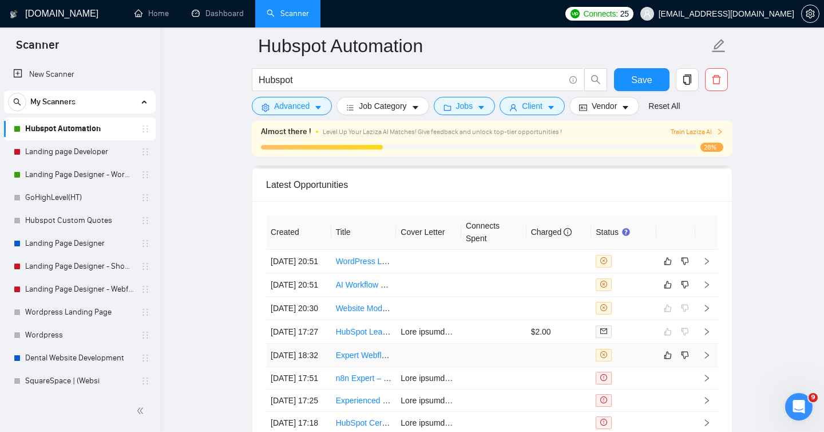
scroll to position [2959, 0]
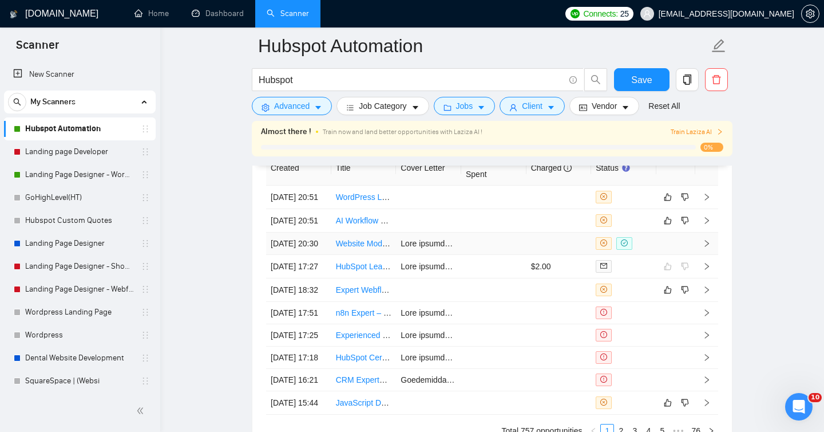
click at [709, 247] on icon "right" at bounding box center [707, 243] width 4 height 7
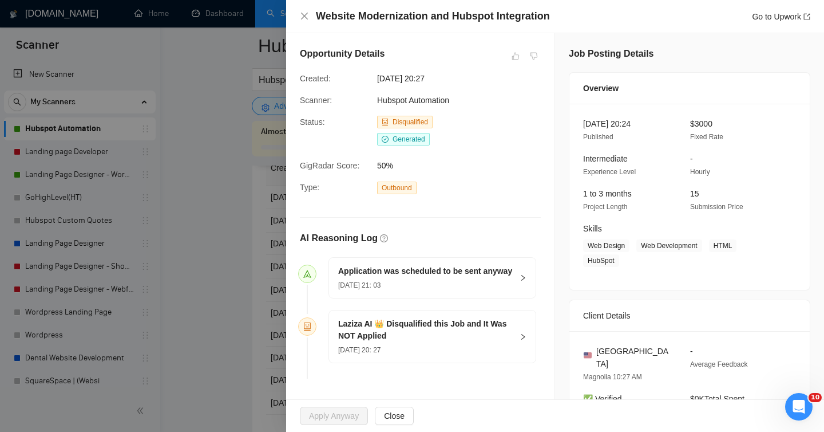
scroll to position [90, 0]
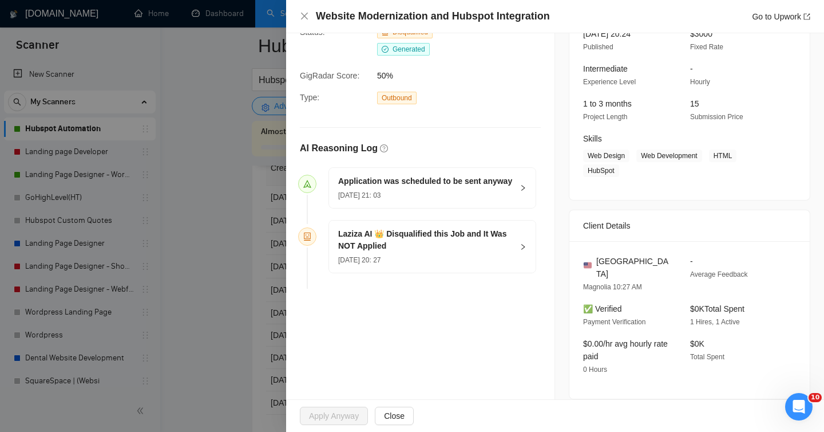
click at [522, 191] on icon "right" at bounding box center [523, 187] width 7 height 7
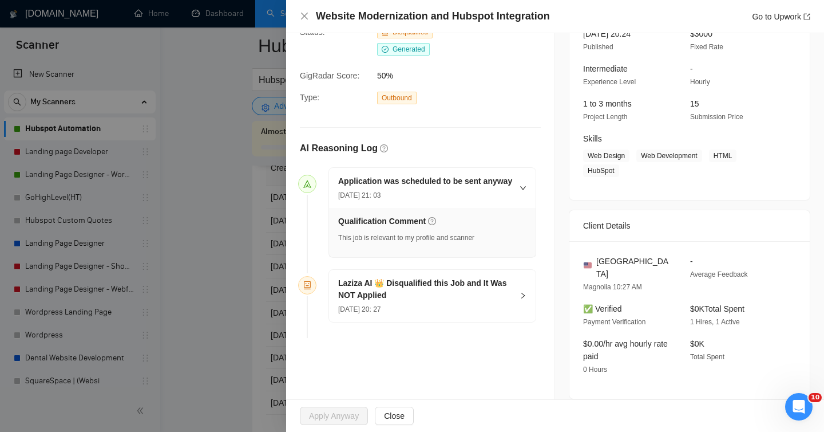
click at [520, 191] on icon "right" at bounding box center [523, 187] width 7 height 7
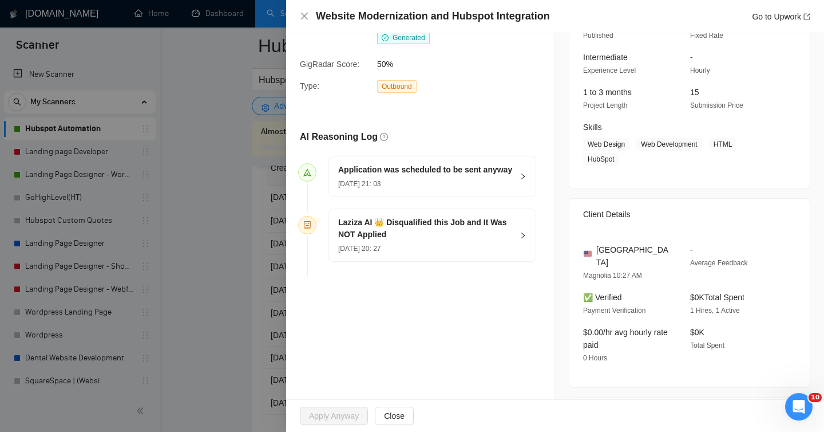
scroll to position [0, 0]
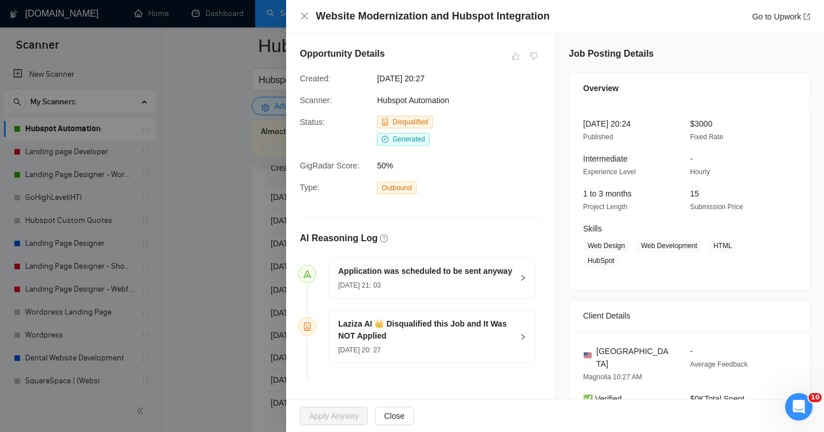
click at [307, 22] on div "Website Modernization and Hubspot Integration Go to Upwork" at bounding box center [555, 16] width 511 height 14
click at [301, 15] on icon "close" at bounding box center [304, 15] width 9 height 9
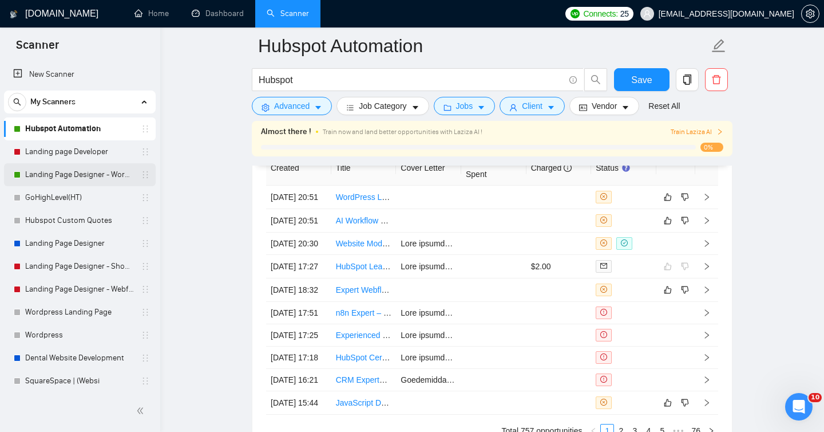
click at [82, 181] on link "Landing Page Designer - WordPress" at bounding box center [79, 174] width 109 height 23
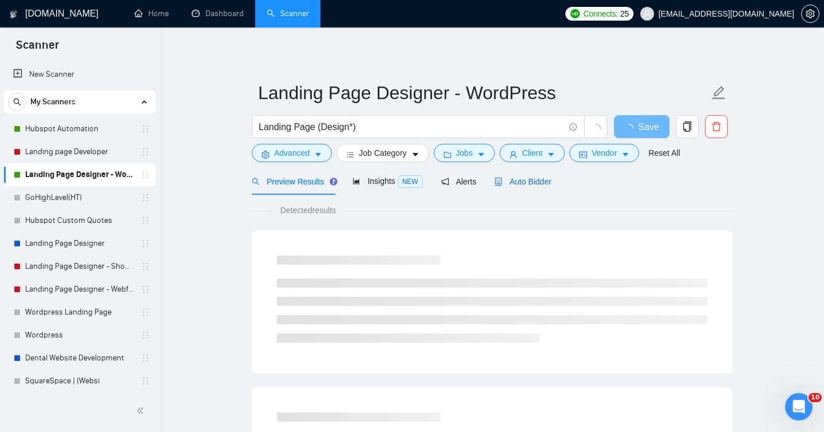
click at [534, 180] on span "Auto Bidder" at bounding box center [523, 181] width 57 height 9
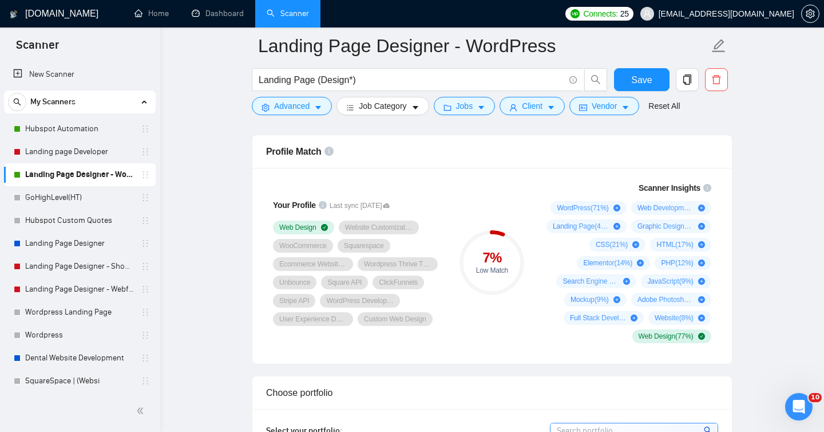
scroll to position [740, 0]
